Goal: Transaction & Acquisition: Purchase product/service

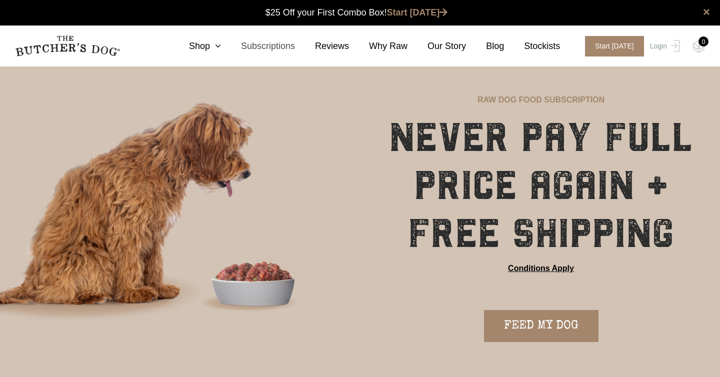
click at [272, 51] on link "Subscriptions" at bounding box center [258, 47] width 74 height 14
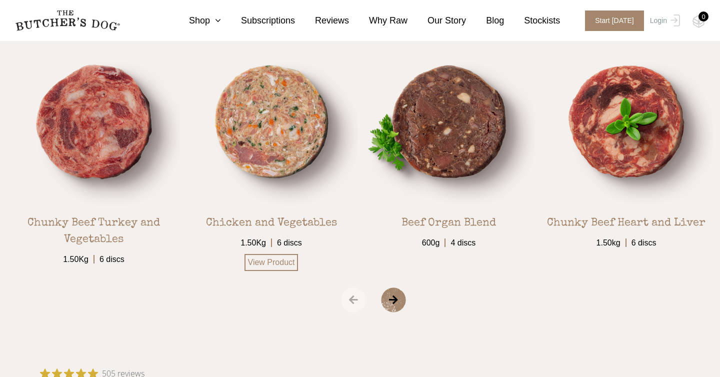
scroll to position [1738, 0]
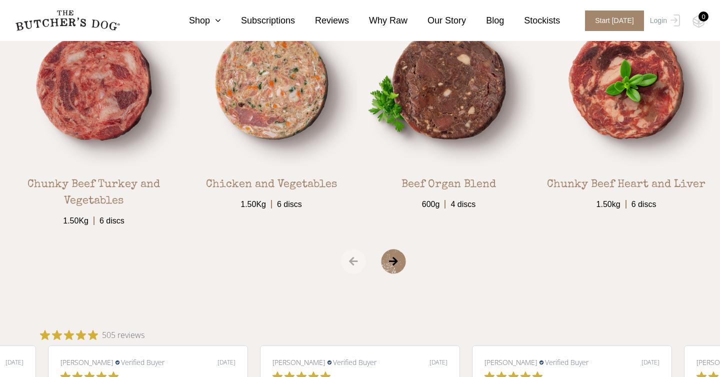
click at [392, 263] on span "›" at bounding box center [406, 261] width 50 height 25
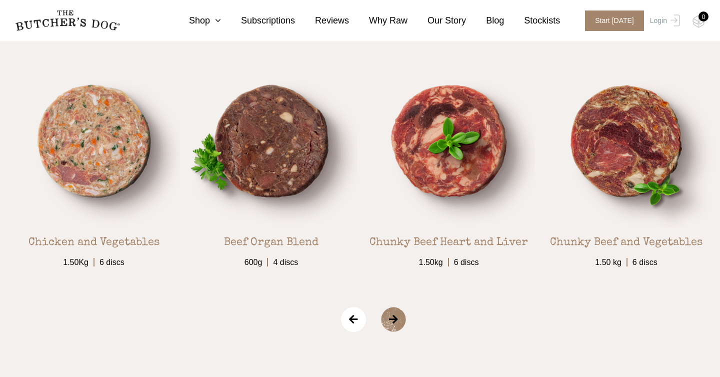
scroll to position [1681, 0]
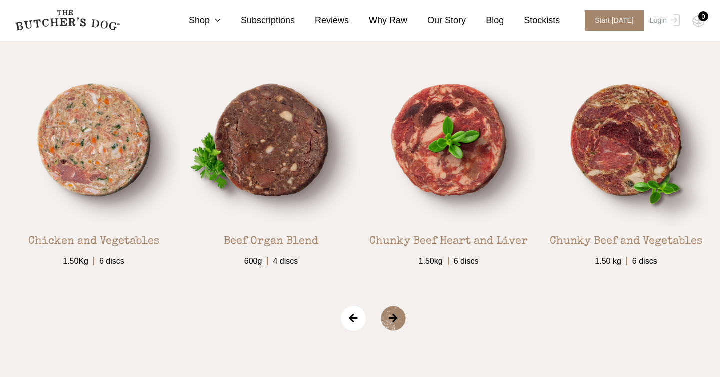
click at [395, 327] on span "›" at bounding box center [406, 318] width 50 height 25
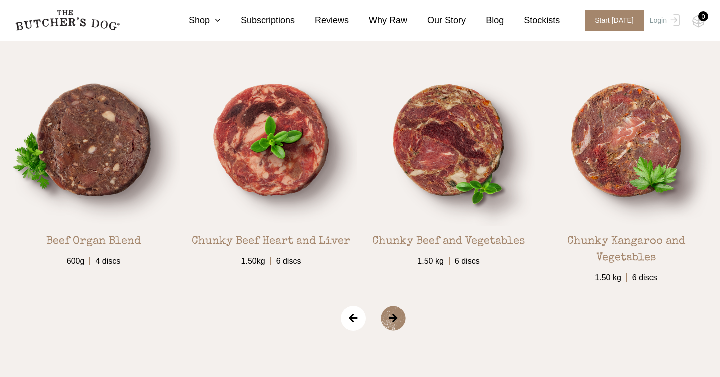
click at [395, 327] on span "›" at bounding box center [406, 318] width 50 height 25
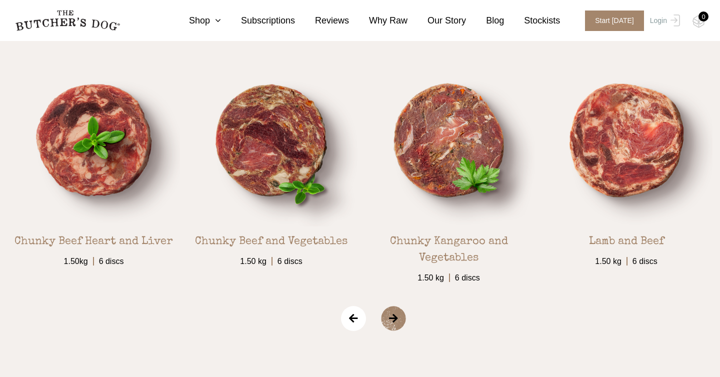
click at [395, 327] on span "›" at bounding box center [406, 318] width 50 height 25
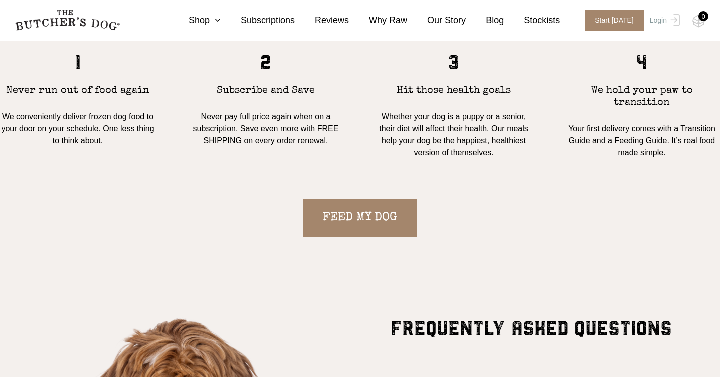
scroll to position [918, 0]
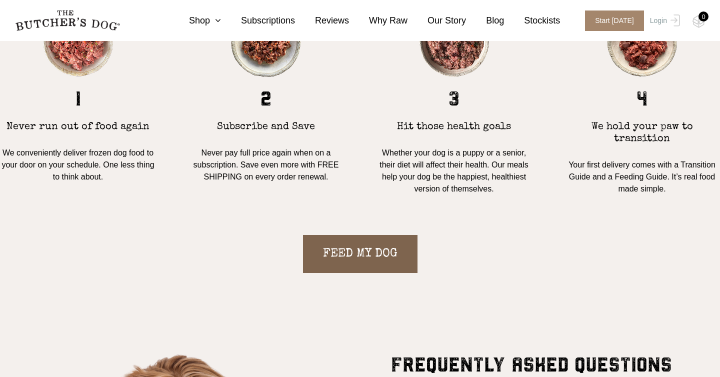
click at [379, 242] on link "FEED MY DOG" at bounding box center [360, 254] width 115 height 38
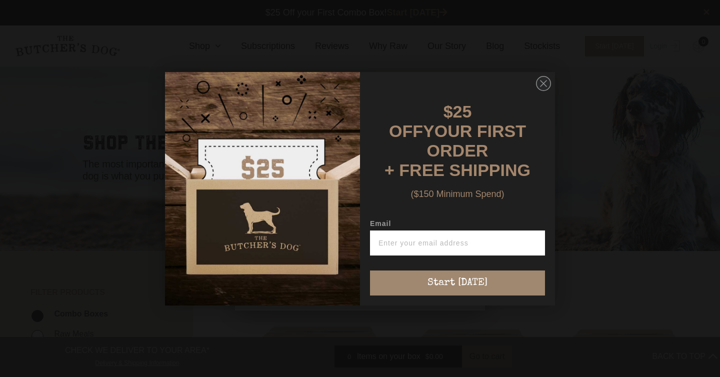
scroll to position [1, 0]
click at [541, 89] on circle "Close dialog" at bounding box center [544, 83] width 15 height 15
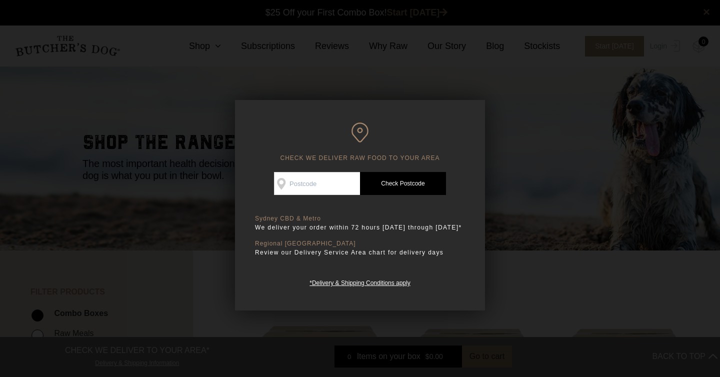
click at [304, 187] on input "Check Availability At" at bounding box center [317, 183] width 86 height 23
type input "3144"
click at [392, 181] on link "Check Postcode" at bounding box center [403, 183] width 86 height 23
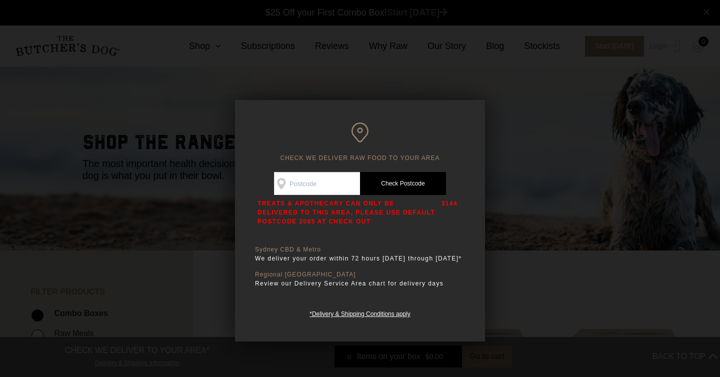
click at [548, 151] on div at bounding box center [360, 188] width 720 height 377
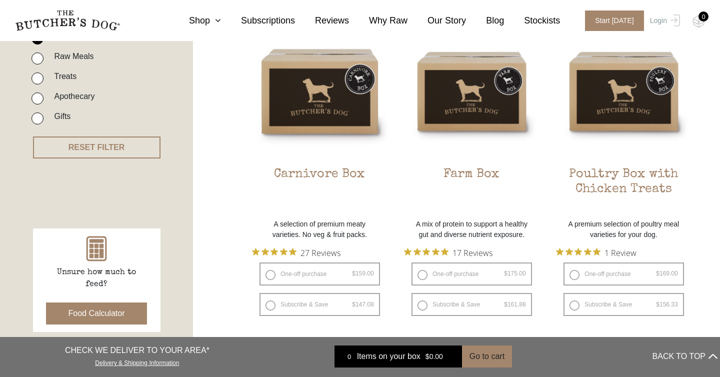
scroll to position [275, 0]
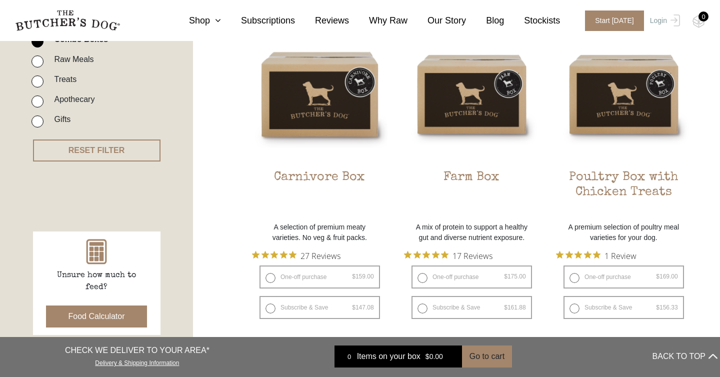
click at [0, 0] on img at bounding box center [0, 0] width 0 height 0
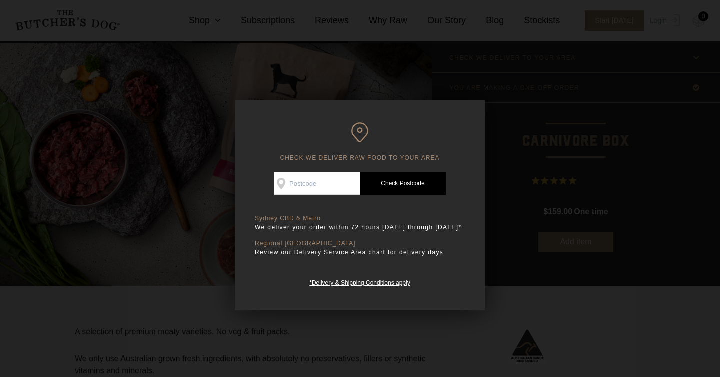
scroll to position [85, 0]
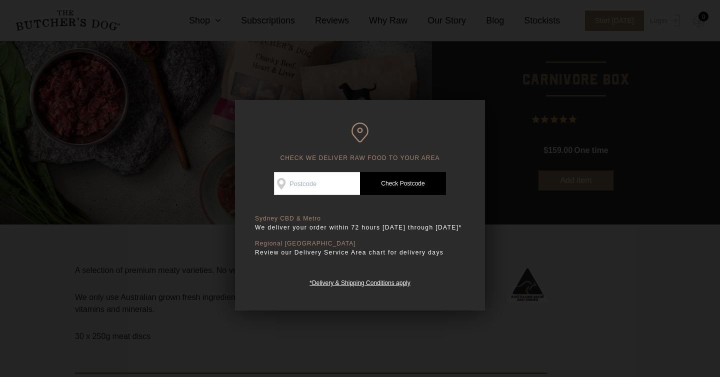
click at [532, 131] on div at bounding box center [360, 188] width 720 height 377
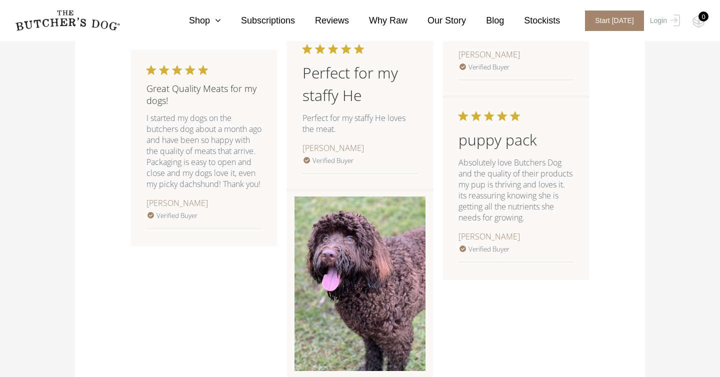
scroll to position [1096, 0]
